Goal: Communication & Community: Answer question/provide support

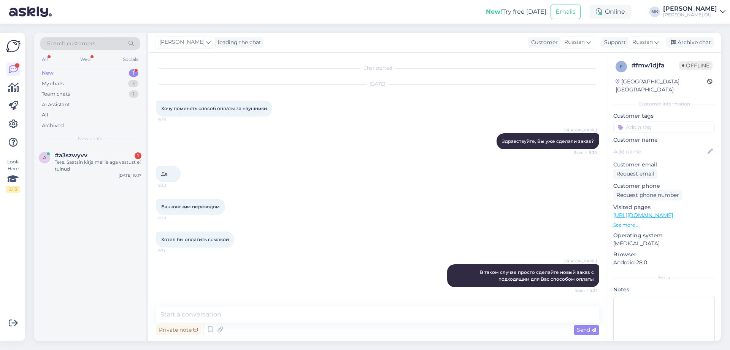
scroll to position [127, 0]
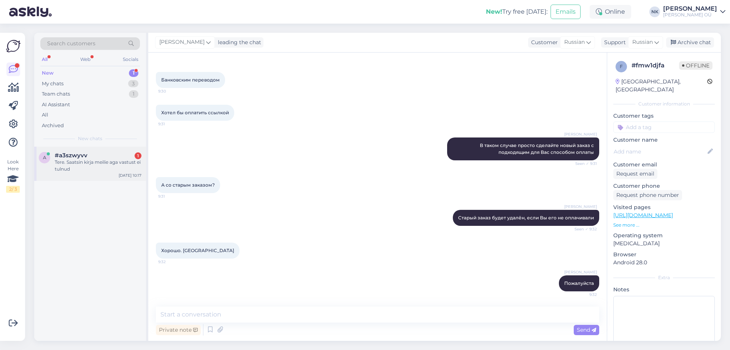
click at [95, 154] on div "#a3szwyvv 1" at bounding box center [98, 155] width 87 height 7
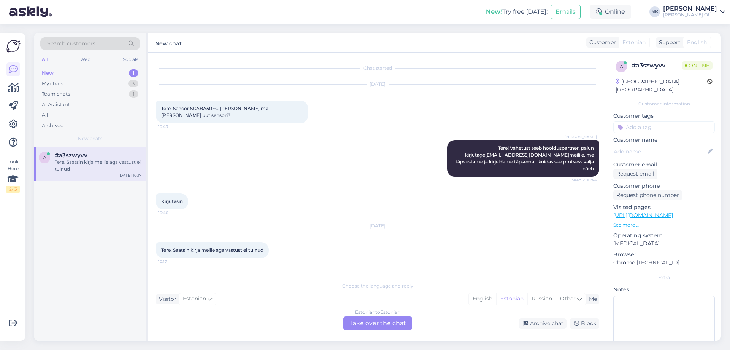
click at [207, 110] on span "Tere. Sencor SCABA50FC [PERSON_NAME] ma [PERSON_NAME] uut sensori?" at bounding box center [215, 111] width 108 height 13
copy span "SCABA50FC"
click at [310, 95] on div "[DATE] Tere. Sencor SCABA50FC [PERSON_NAME] ma [PERSON_NAME] uut sensori? 10:43" at bounding box center [378, 104] width 444 height 56
click at [364, 329] on div "Estonian to Estonian Take over the chat" at bounding box center [378, 323] width 69 height 14
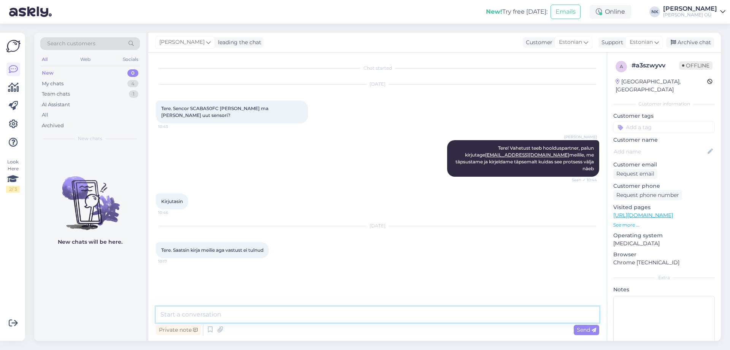
drag, startPoint x: 363, startPoint y: 317, endPoint x: 349, endPoint y: 316, distance: 13.3
click at [362, 317] on textarea at bounding box center [378, 314] width 444 height 16
click at [325, 317] on textarea at bounding box center [378, 314] width 444 height 16
click at [332, 314] on textarea at bounding box center [378, 314] width 444 height 16
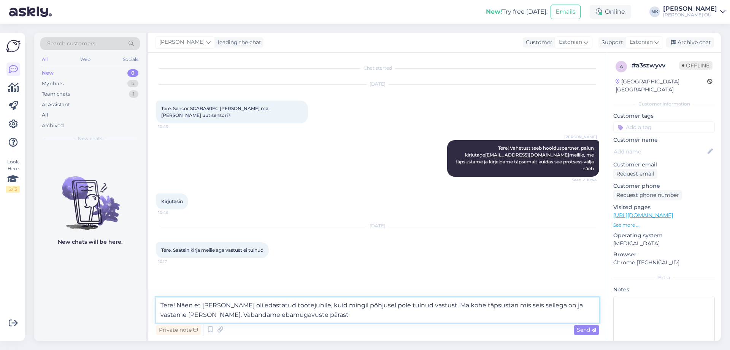
type textarea "Tere! Näen et [PERSON_NAME] oli edastatud tootejuhile, kuid mingil põhjusel pol…"
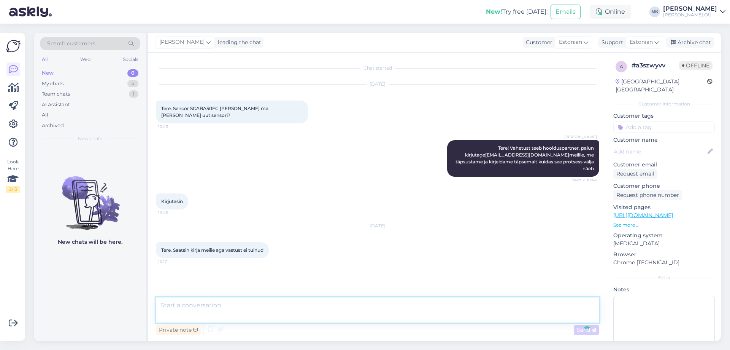
scroll to position [6, 0]
